Goal: Transaction & Acquisition: Book appointment/travel/reservation

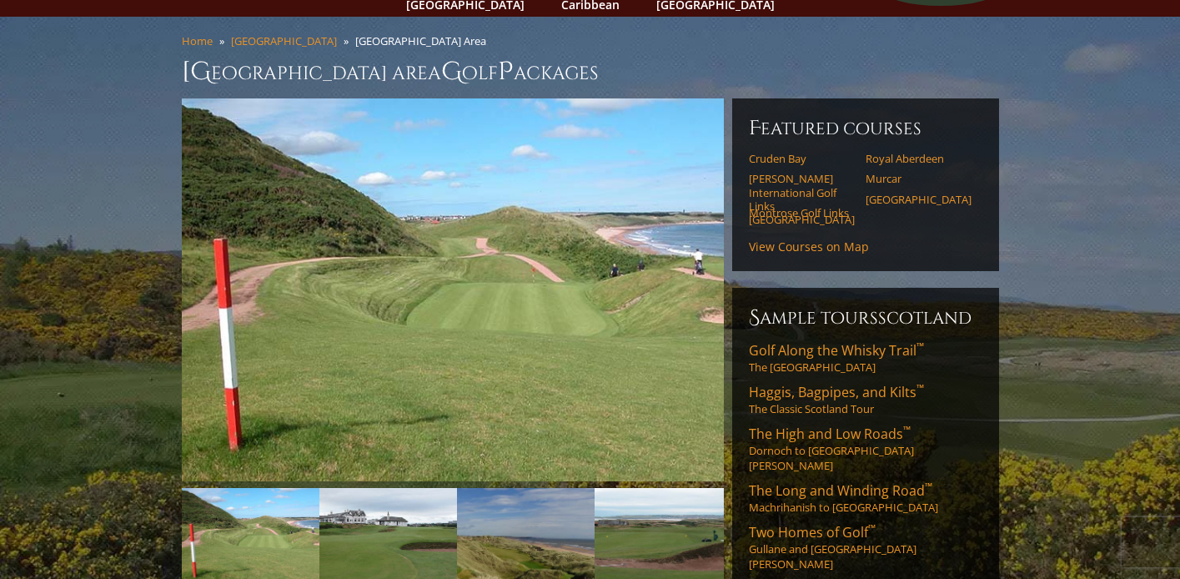
scroll to position [132, 0]
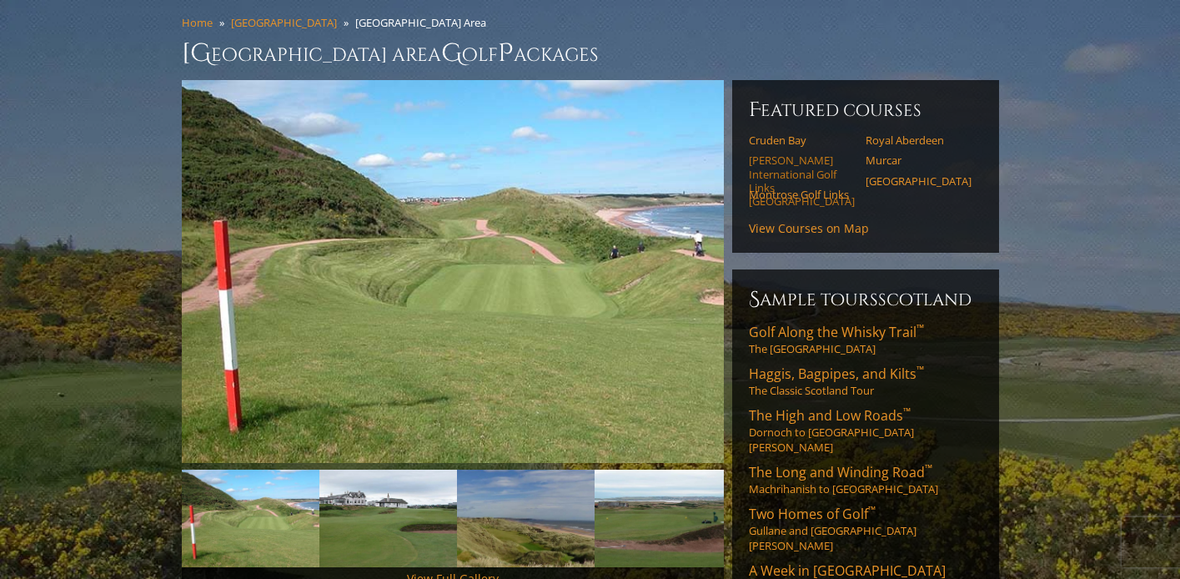
click at [792, 153] on link "Trump International Golf Links Scotland" at bounding box center [802, 180] width 106 height 54
click at [772, 133] on link "Cruden Bay" at bounding box center [802, 139] width 106 height 13
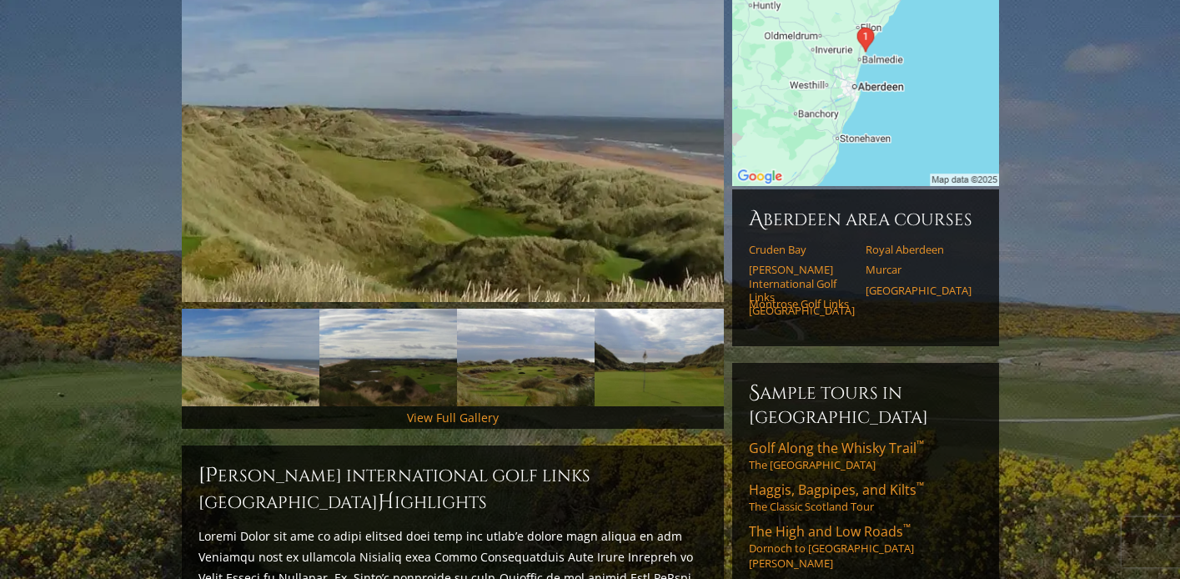
scroll to position [284, 0]
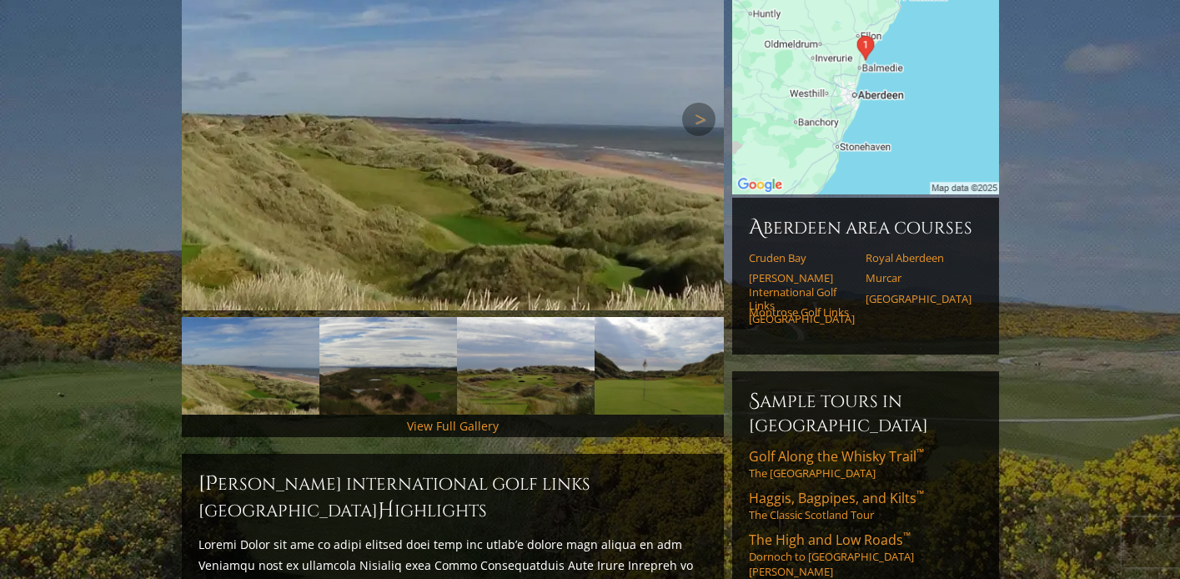
click at [474, 148] on img at bounding box center [453, 118] width 542 height 383
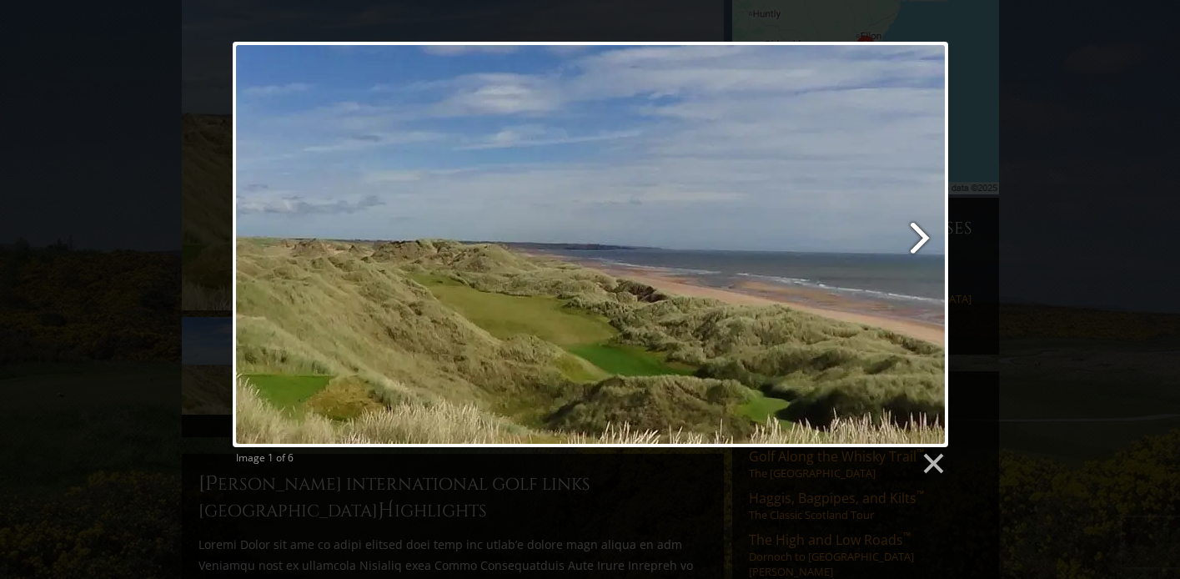
click at [920, 234] on link at bounding box center [719, 244] width 458 height 405
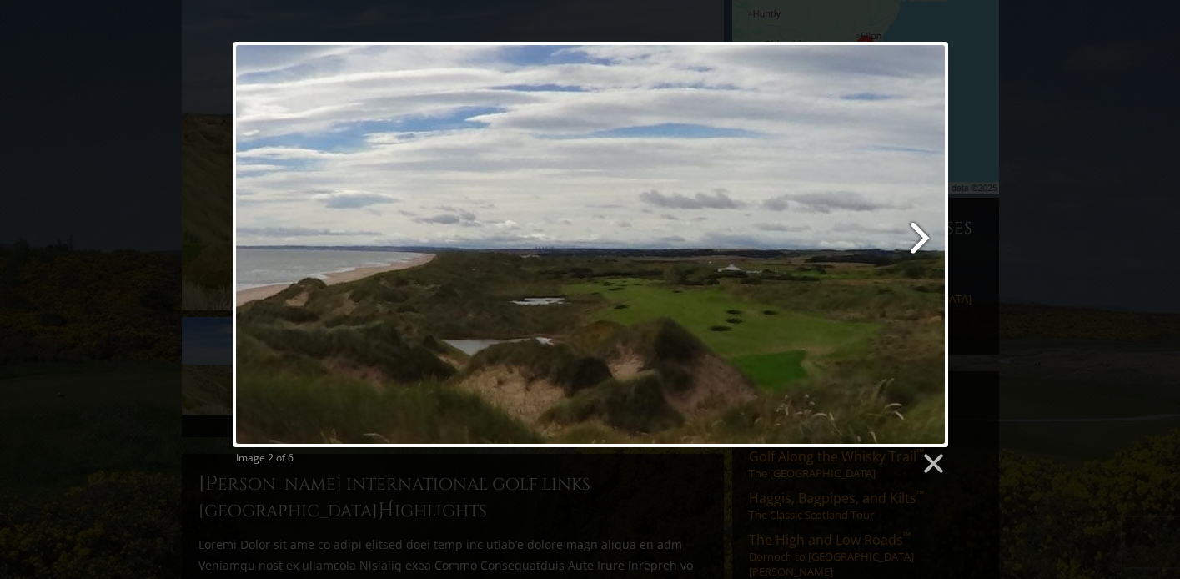
click at [920, 234] on link at bounding box center [719, 244] width 458 height 405
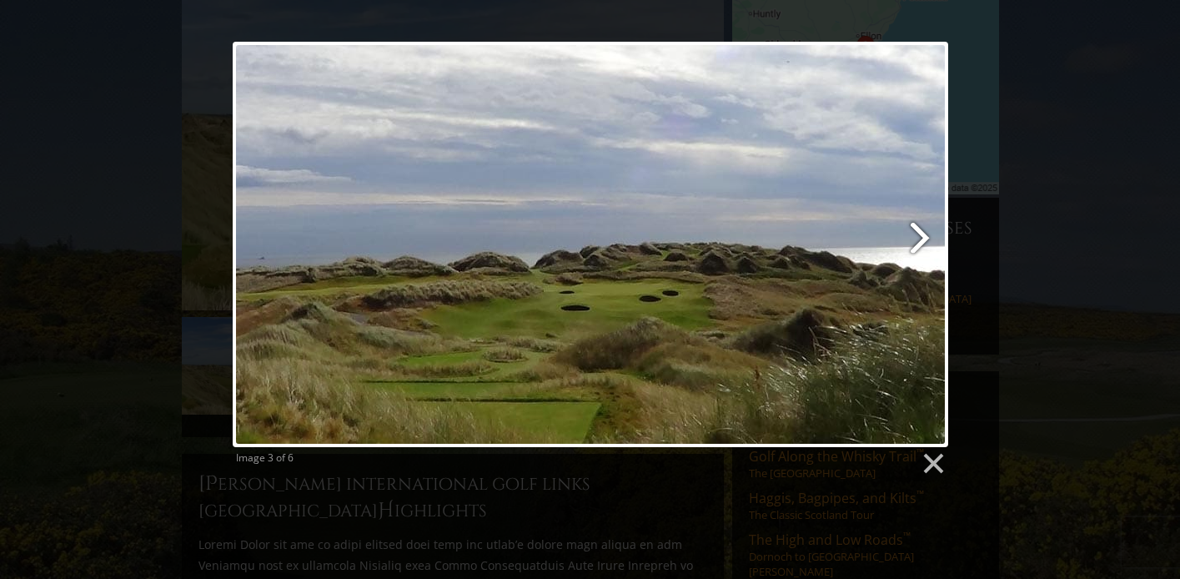
click at [920, 234] on link at bounding box center [719, 244] width 458 height 405
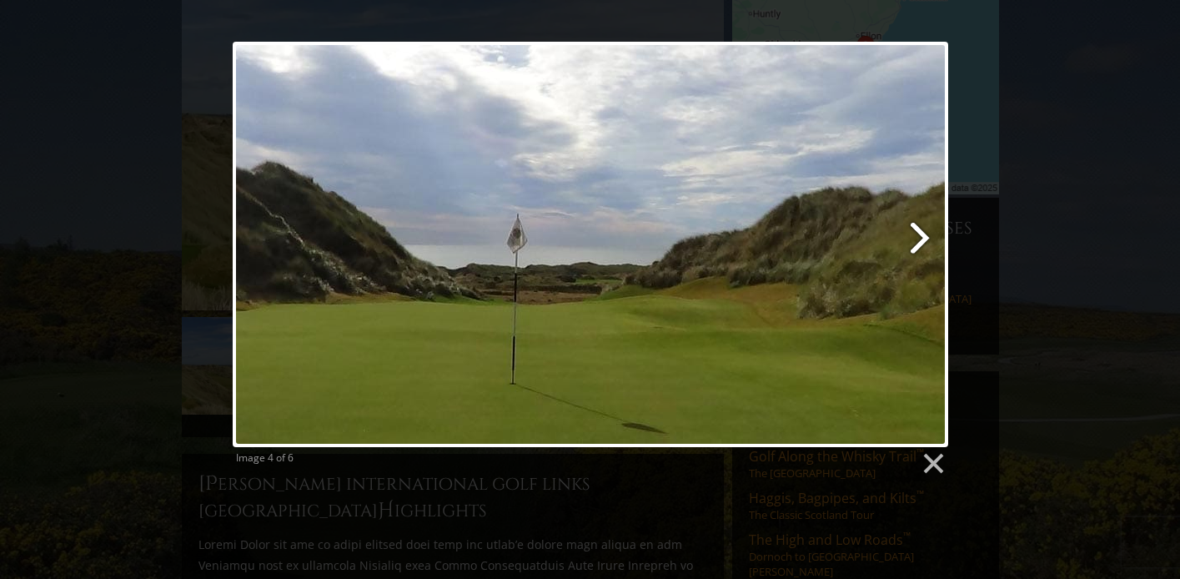
click at [921, 233] on link at bounding box center [719, 244] width 458 height 405
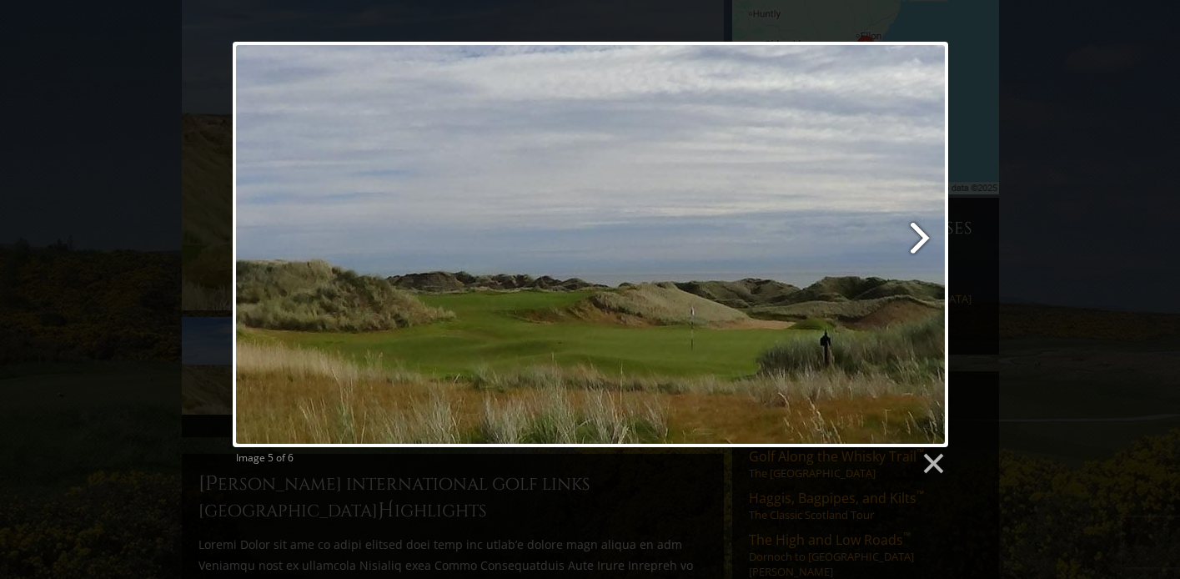
click at [921, 233] on link at bounding box center [719, 244] width 458 height 405
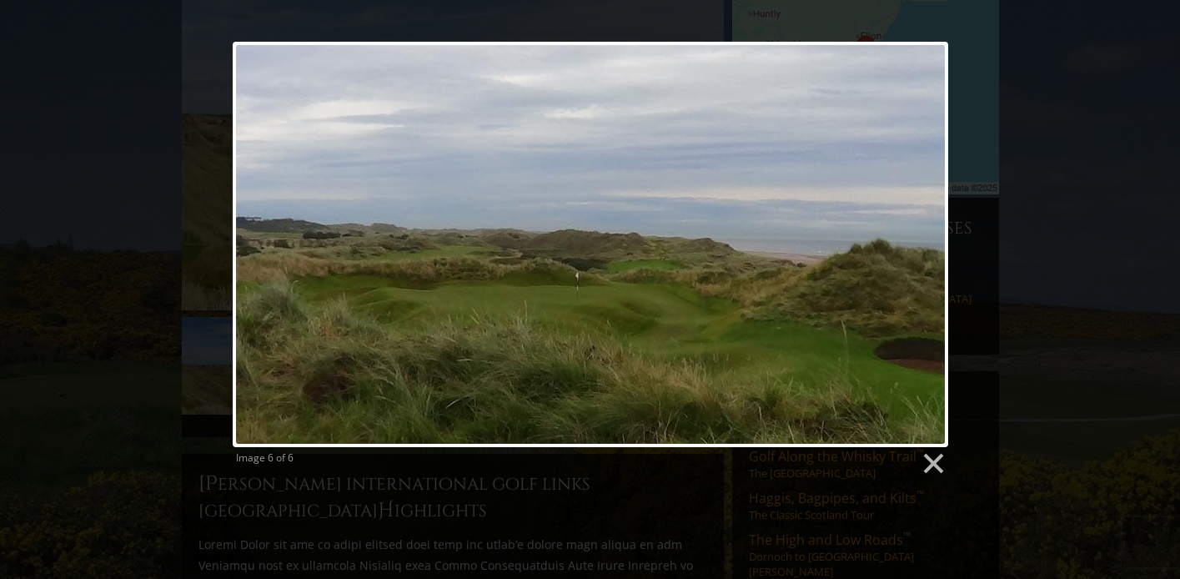
click at [921, 233] on div at bounding box center [590, 244] width 715 height 405
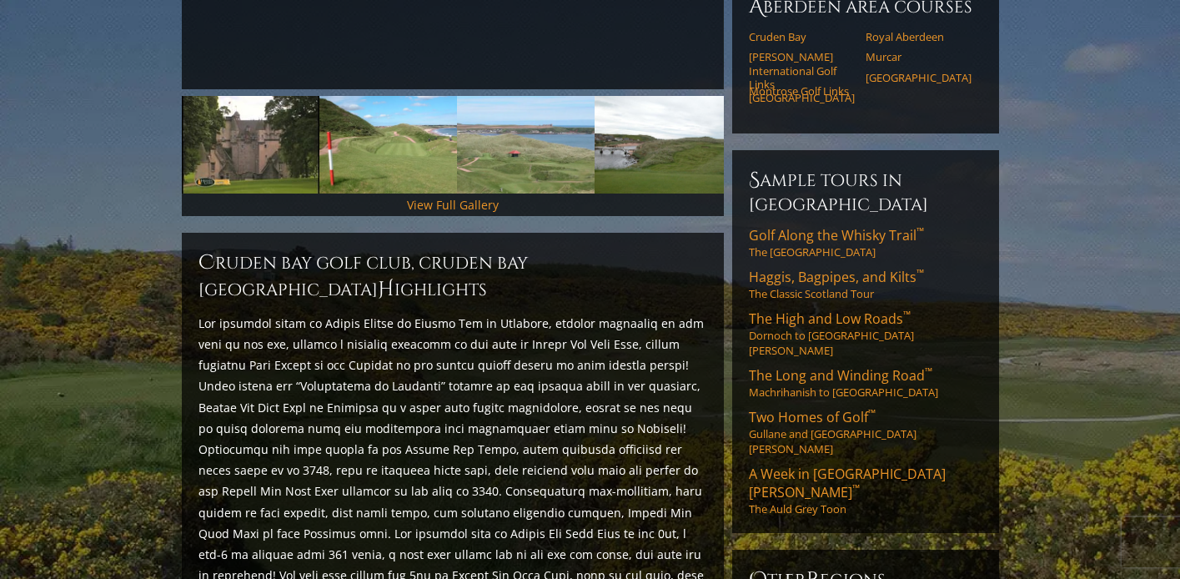
scroll to position [510, 0]
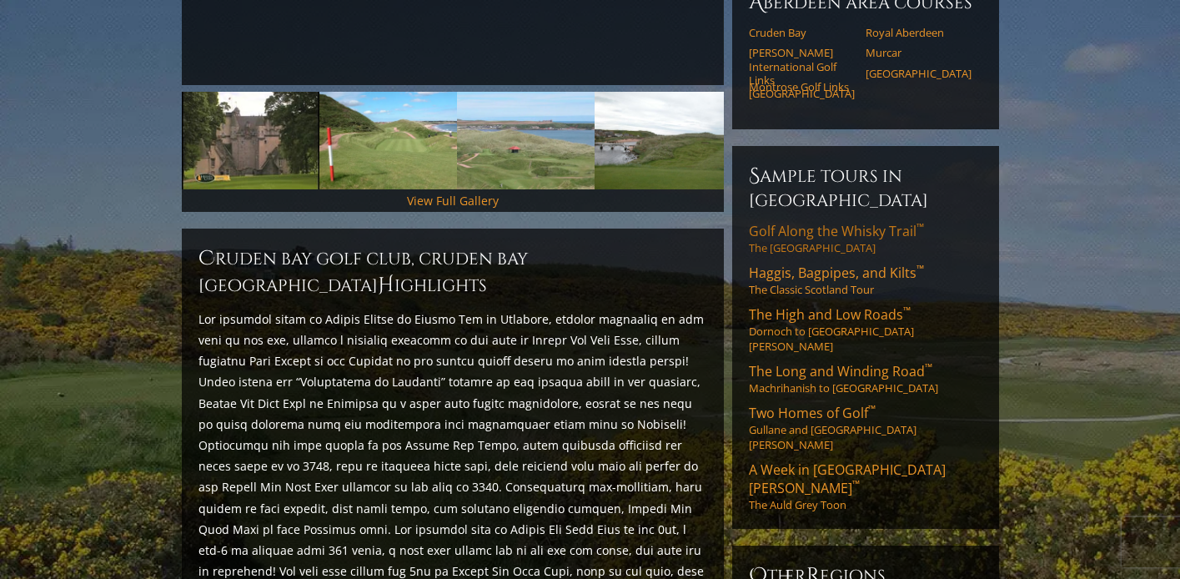
click at [790, 222] on link "Golf Along the Whisky Trail ™ The Scottish Highlands" at bounding box center [865, 238] width 233 height 33
click at [817, 264] on span "Haggis, Bagpipes, and Kilts ™" at bounding box center [836, 273] width 175 height 18
click at [803, 305] on span "The High and Low Roads ™" at bounding box center [830, 314] width 162 height 18
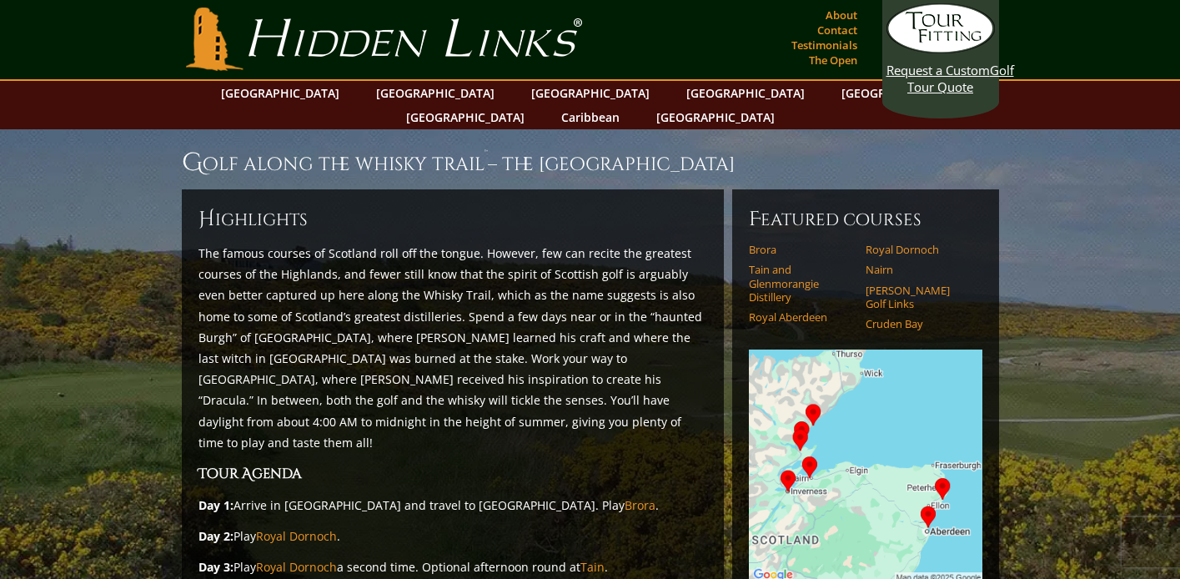
scroll to position [3, 0]
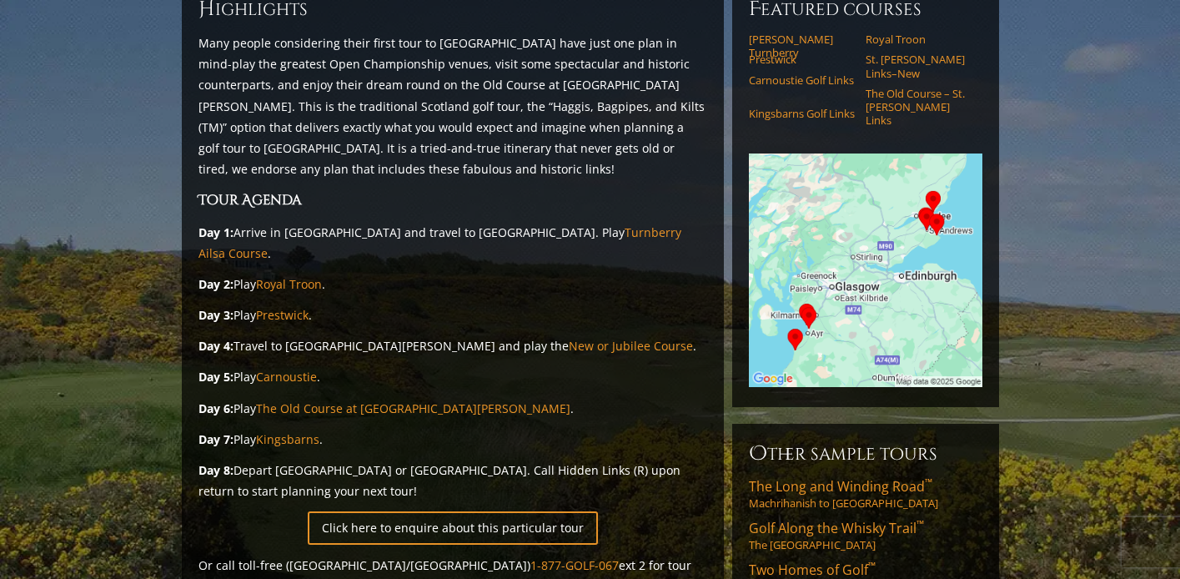
scroll to position [83, 0]
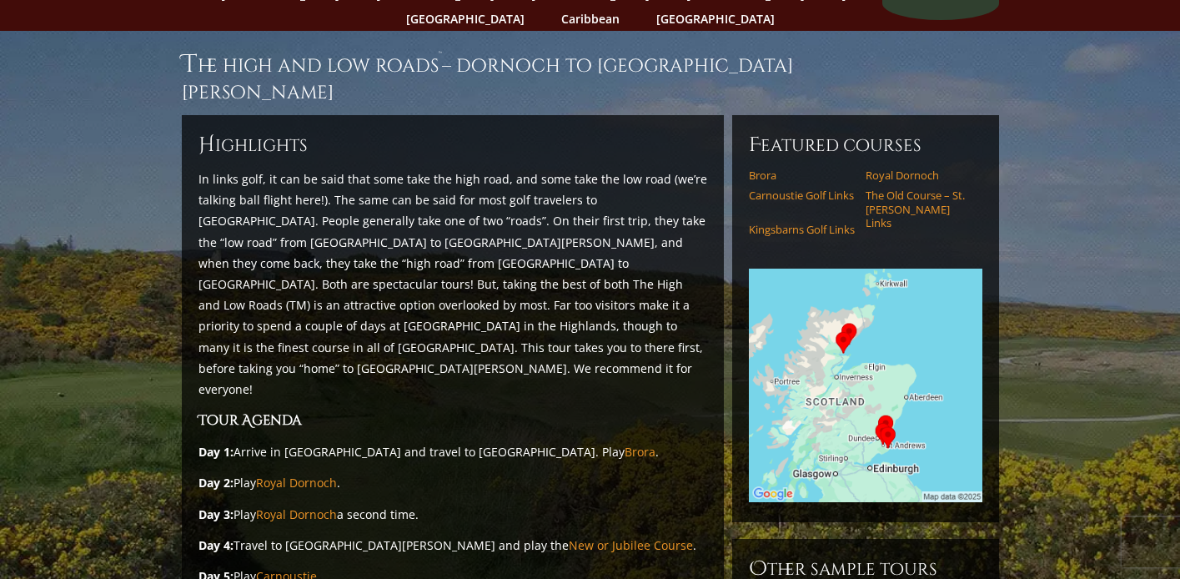
scroll to position [95, 0]
